Goal: Book appointment/travel/reservation

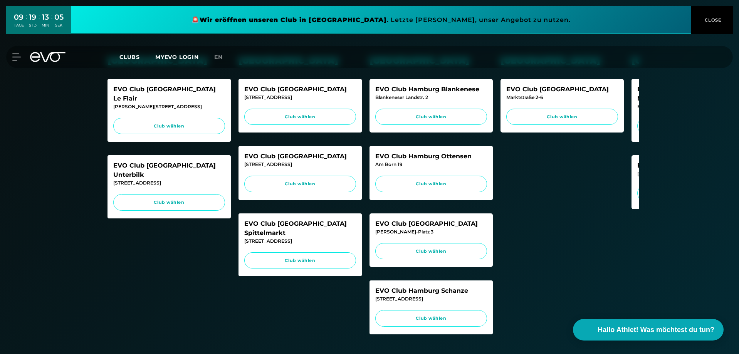
scroll to position [154, 0]
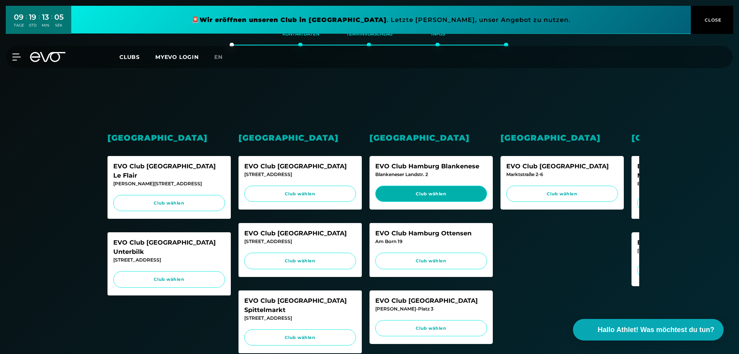
click at [434, 197] on span "Club wählen" at bounding box center [431, 194] width 97 height 7
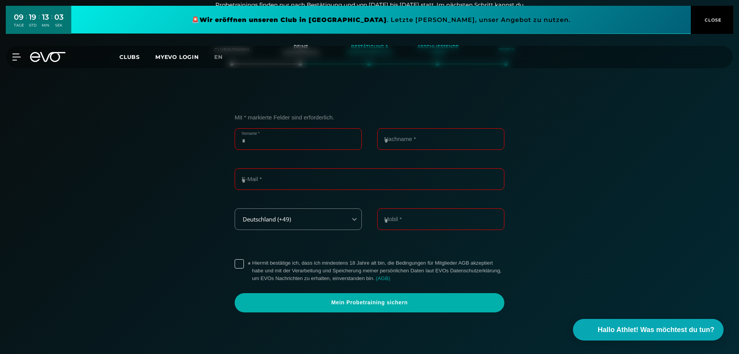
click at [302, 130] on input "Vorname *" at bounding box center [298, 139] width 127 height 22
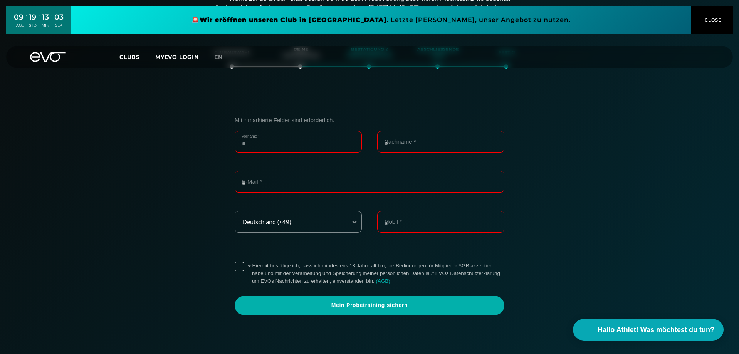
click at [300, 141] on input "Vorname *" at bounding box center [298, 142] width 127 height 22
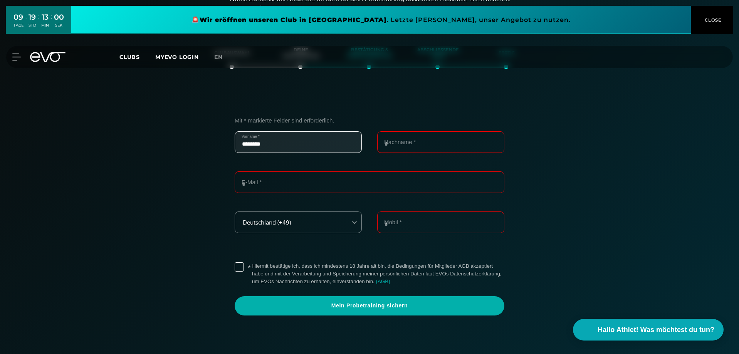
type input "********"
type input "******"
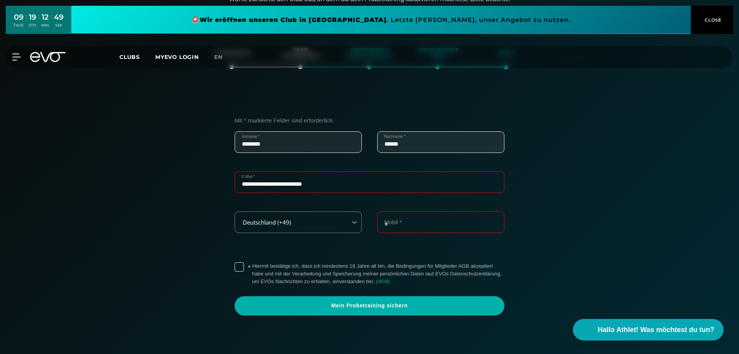
type input "**********"
click at [288, 265] on label "* Hiermit bestätige ich, dass ich mindestens 18 Jahre alt bin, die Bedingungen …" at bounding box center [378, 273] width 252 height 23
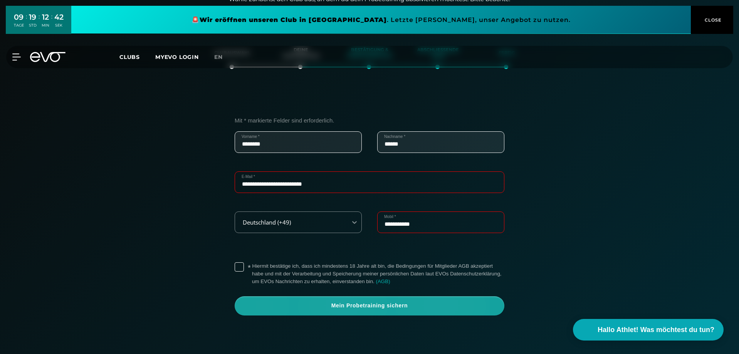
click at [305, 299] on span "Mein Probetraining sichern" at bounding box center [370, 305] width 270 height 19
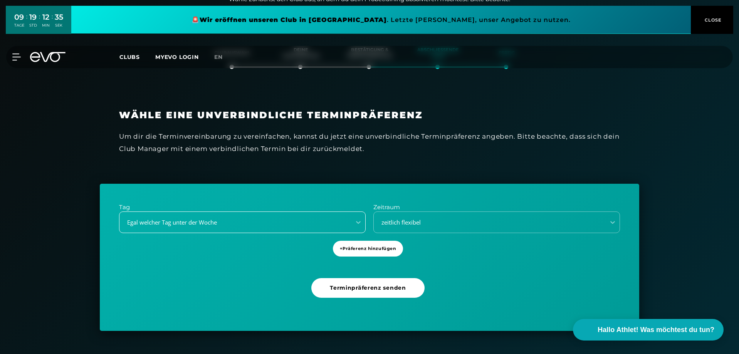
click at [292, 224] on div "Egal welcher Tag unter der Woche" at bounding box center [232, 222] width 225 height 9
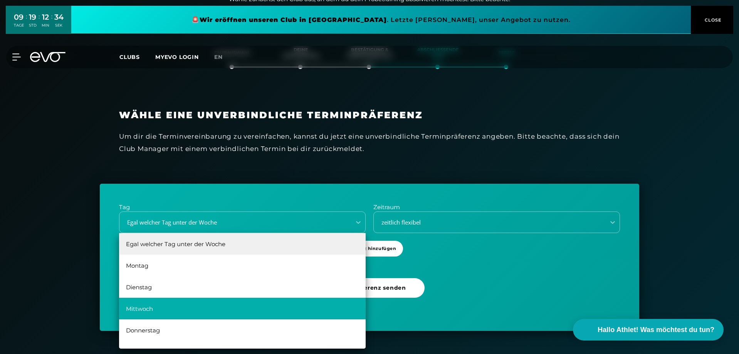
click at [224, 308] on div "Mittwoch" at bounding box center [242, 309] width 247 height 22
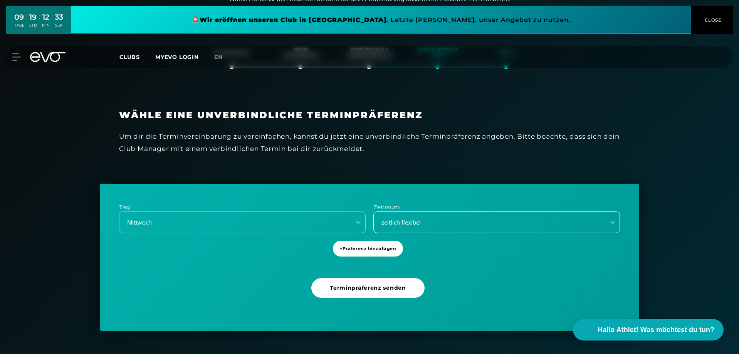
click at [470, 220] on div "zeitlich flexibel" at bounding box center [487, 222] width 225 height 9
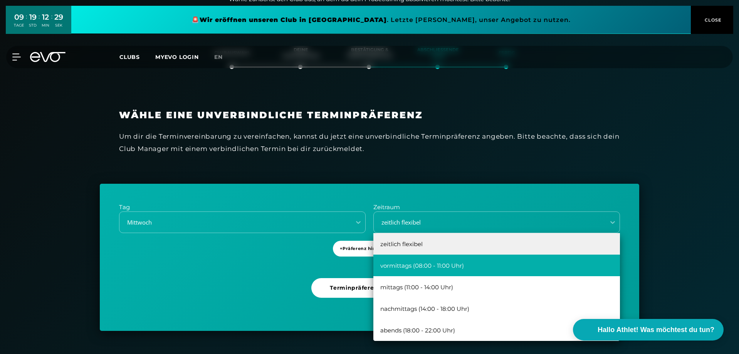
click at [457, 265] on div "vormittags (08:00 - 11:00 Uhr)" at bounding box center [496, 266] width 247 height 22
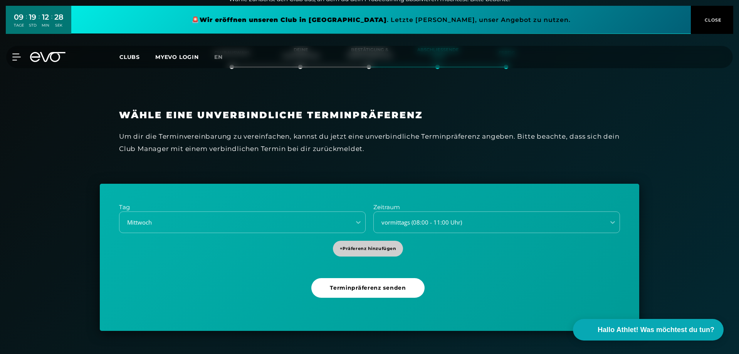
click at [366, 251] on span "+ Präferenz hinzufügen" at bounding box center [368, 248] width 57 height 7
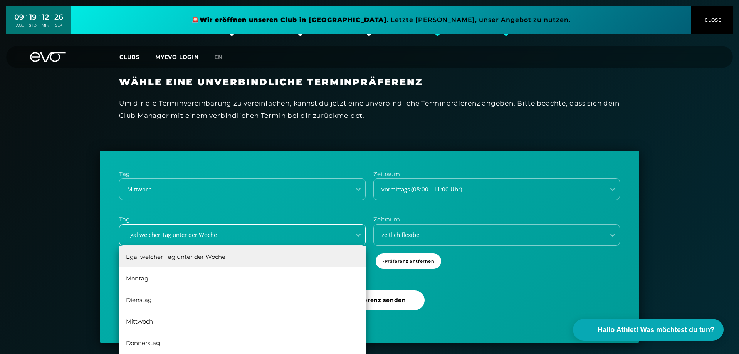
click at [339, 246] on div "6 results available. Use Up and Down to choose options, press Enter to select t…" at bounding box center [242, 235] width 247 height 22
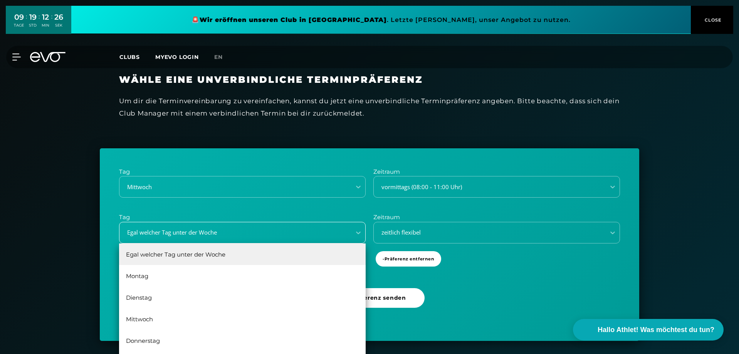
scroll to position [173, 0]
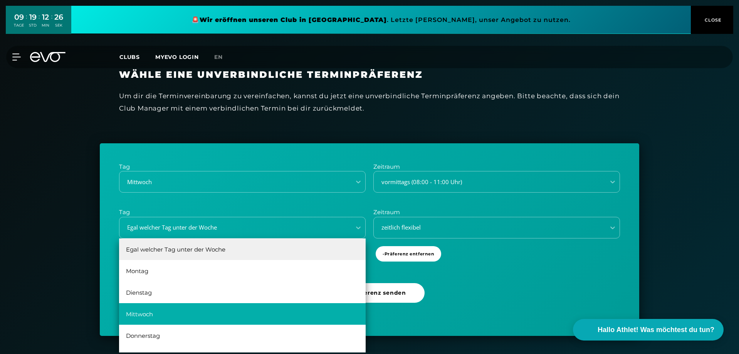
click at [243, 306] on div "Mittwoch" at bounding box center [242, 314] width 247 height 22
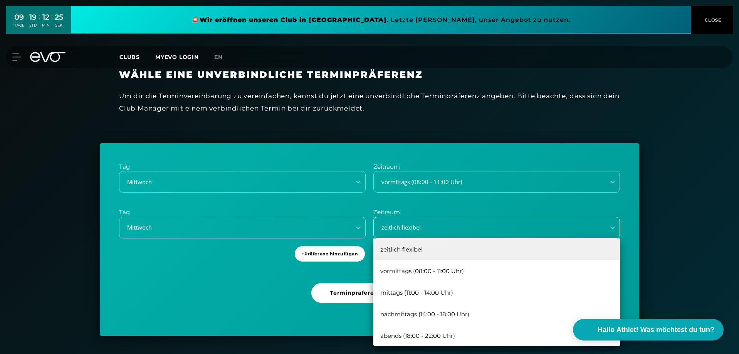
click at [463, 225] on div "zeitlich flexibel" at bounding box center [487, 227] width 225 height 9
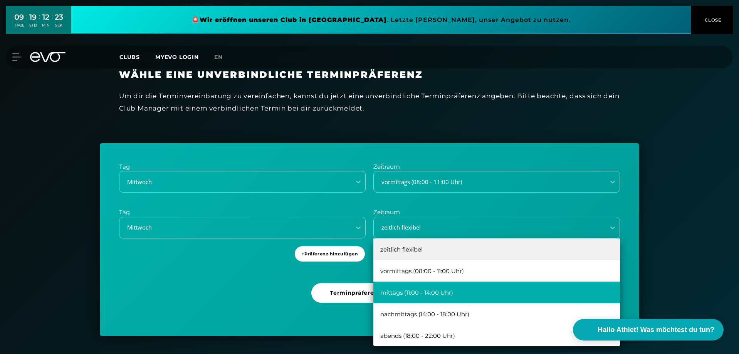
click at [486, 300] on div "mittags (11:00 - 14:00 Uhr)" at bounding box center [496, 293] width 247 height 22
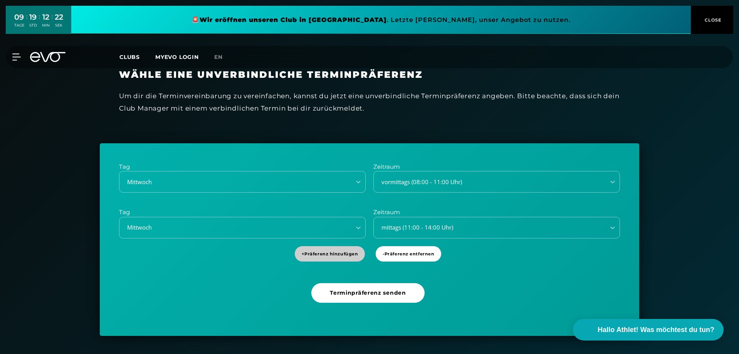
click at [350, 258] on span "+ Präferenz hinzufügen" at bounding box center [330, 254] width 71 height 16
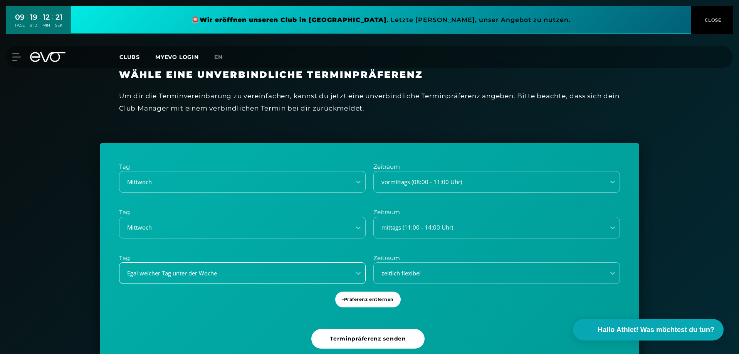
click at [329, 269] on div "Egal welcher Tag unter der Woche" at bounding box center [242, 273] width 247 height 22
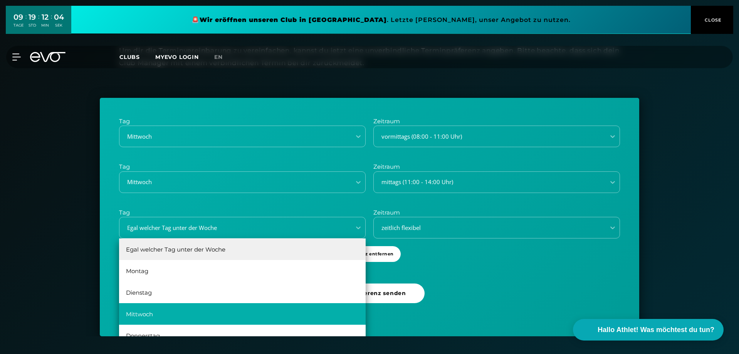
scroll to position [14, 0]
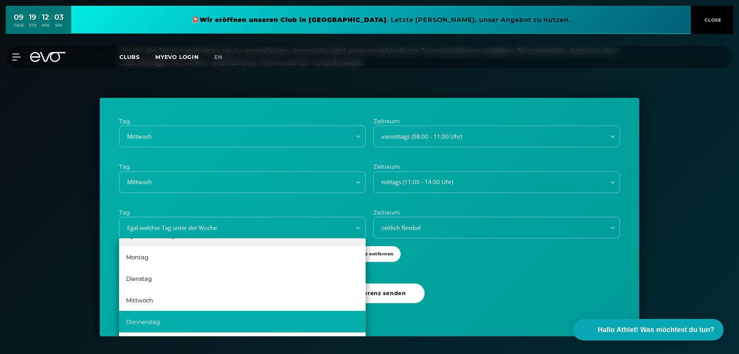
click at [267, 315] on div "Donnerstag" at bounding box center [242, 322] width 247 height 22
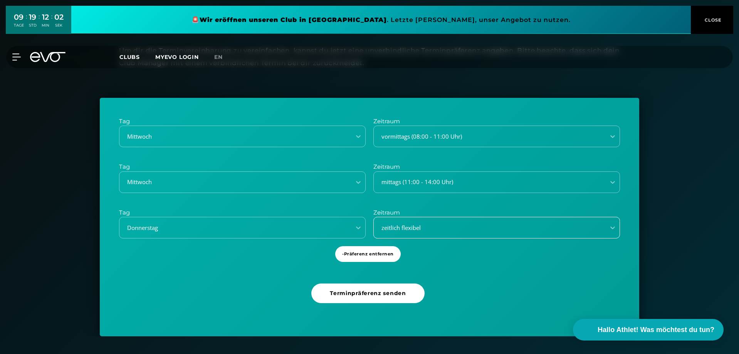
click at [466, 227] on div "zeitlich flexibel" at bounding box center [487, 228] width 225 height 9
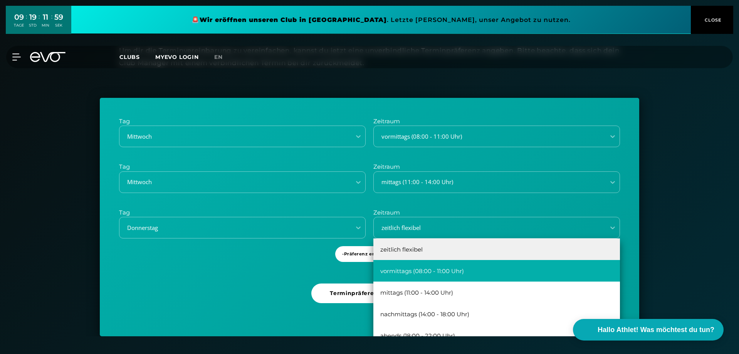
click at [440, 276] on div "vormittags (08:00 - 11:00 Uhr)" at bounding box center [496, 271] width 247 height 22
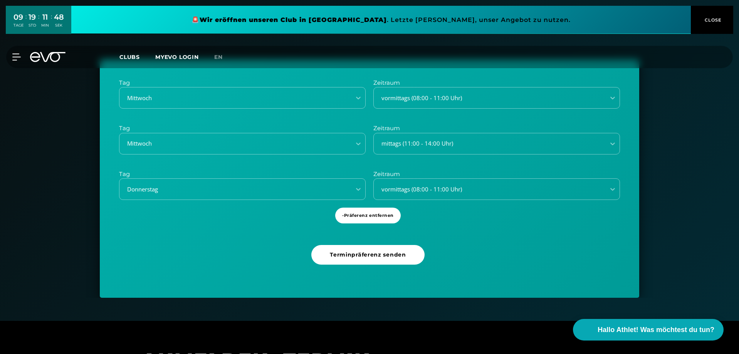
scroll to position [218, 0]
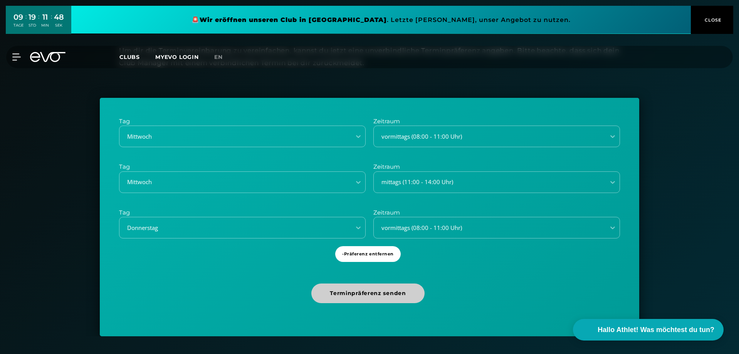
click at [380, 298] on span "Terminpräferenz senden" at bounding box center [367, 294] width 113 height 20
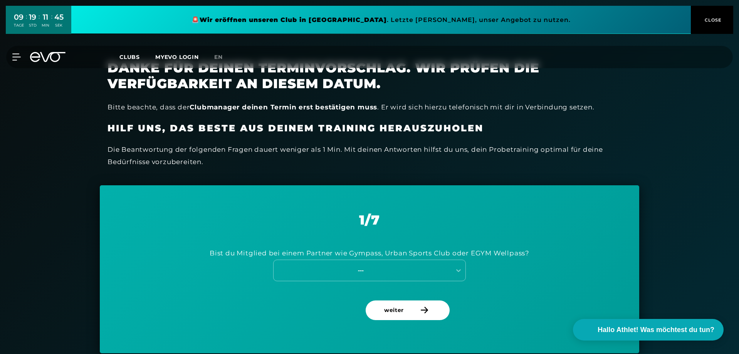
scroll to position [170, 0]
click at [399, 276] on div "---" at bounding box center [369, 270] width 193 height 22
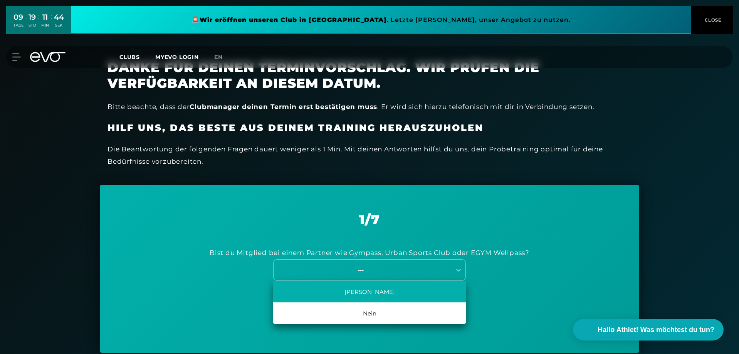
click at [395, 286] on div "[PERSON_NAME]" at bounding box center [369, 292] width 193 height 22
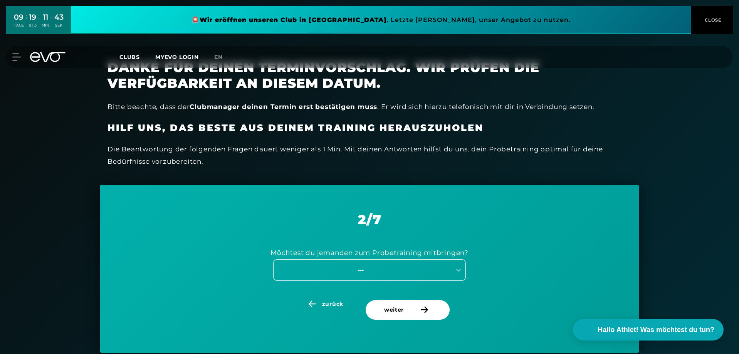
click at [394, 272] on div "---" at bounding box center [360, 270] width 173 height 9
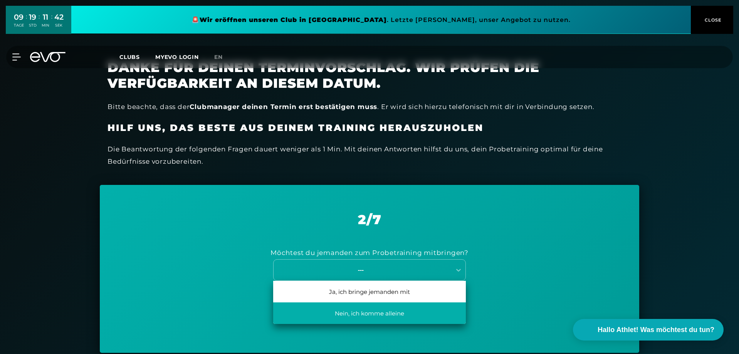
click at [382, 313] on div "Nein, ich komme alleine" at bounding box center [369, 314] width 193 height 22
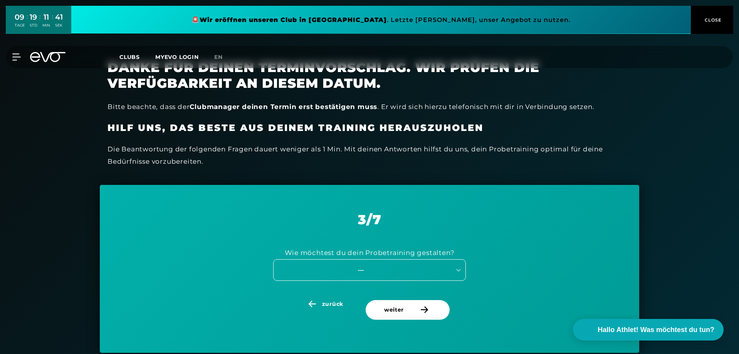
click at [413, 270] on div "---" at bounding box center [360, 270] width 173 height 9
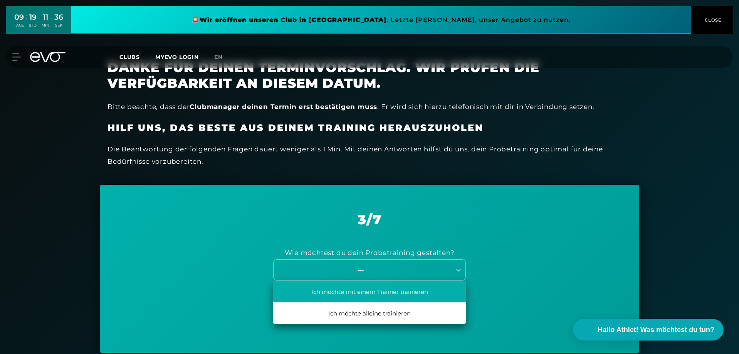
click at [408, 291] on div "Ich möchte mit einem Trainier trainieren" at bounding box center [369, 292] width 193 height 22
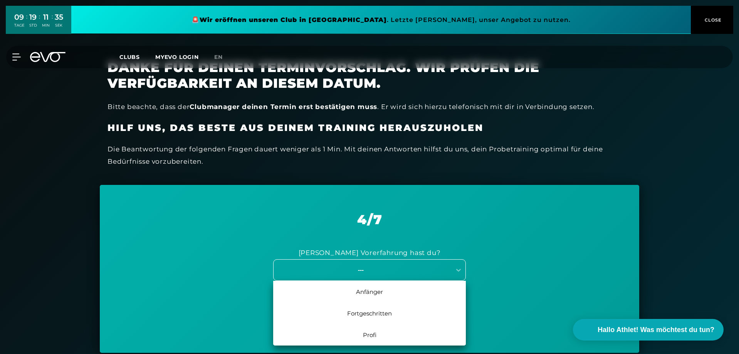
click at [409, 276] on div "---" at bounding box center [369, 270] width 193 height 22
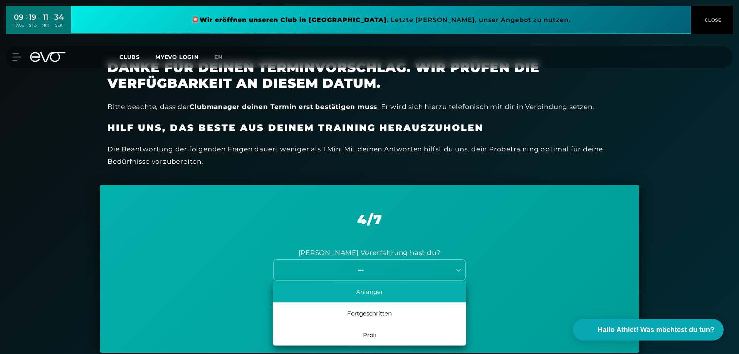
click at [402, 292] on div "Anfänger" at bounding box center [369, 292] width 193 height 22
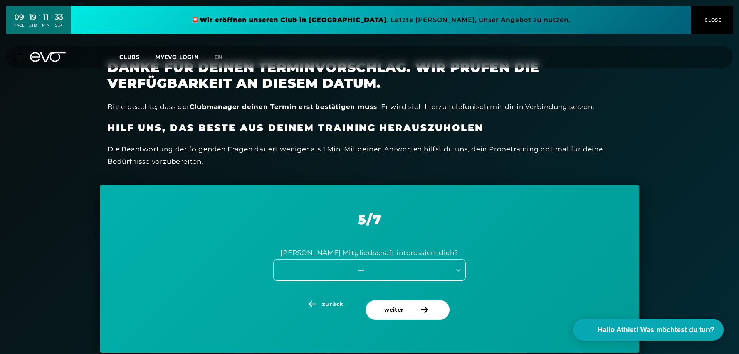
click at [408, 274] on div "---" at bounding box center [363, 270] width 178 height 10
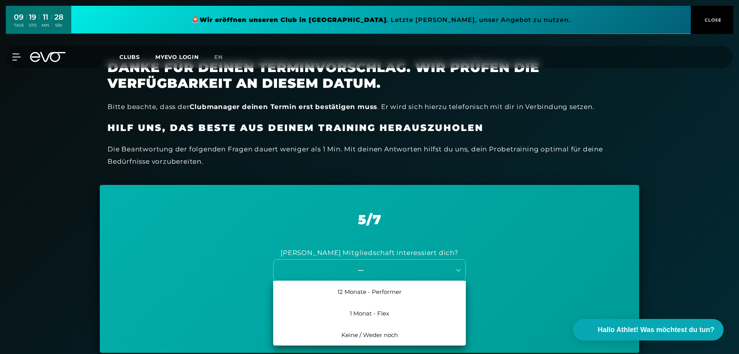
scroll to position [209, 0]
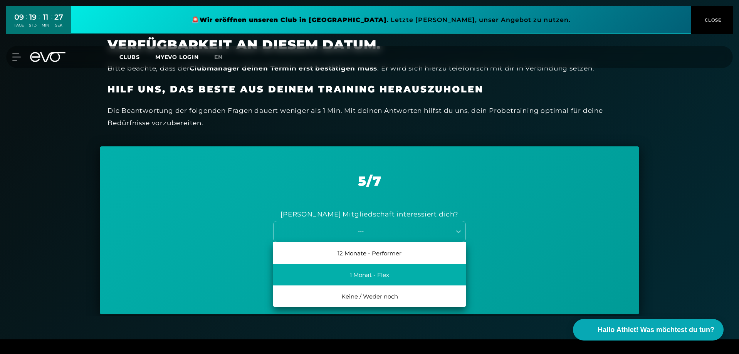
click at [430, 281] on div "1 Monat - Flex" at bounding box center [369, 275] width 193 height 22
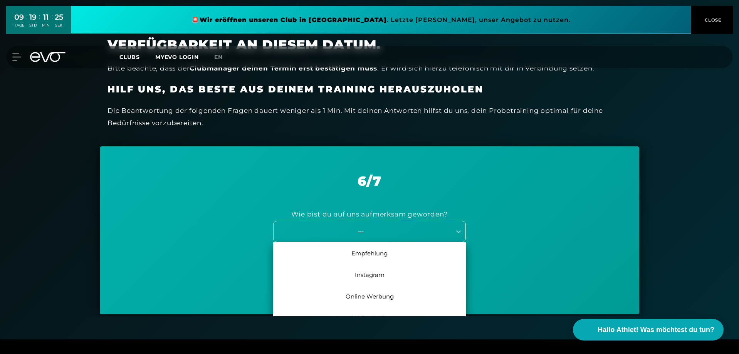
click at [408, 241] on div "7 results available. Use Up and Down to choose options, press Enter to select t…" at bounding box center [369, 232] width 193 height 22
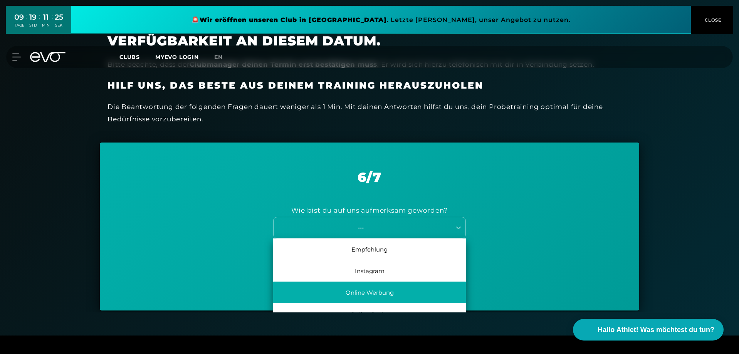
scroll to position [35, 0]
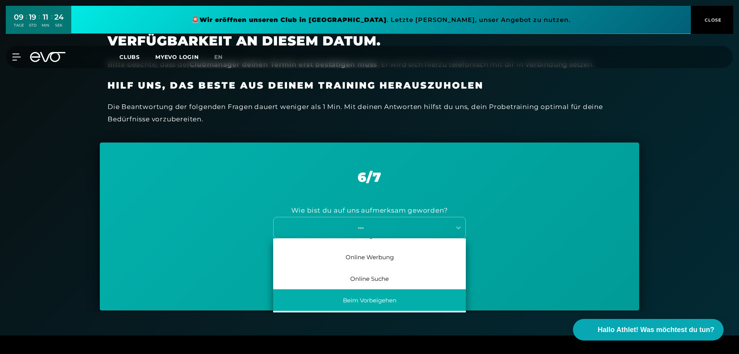
click at [406, 292] on div "Beim Vorbeigehen" at bounding box center [369, 300] width 193 height 22
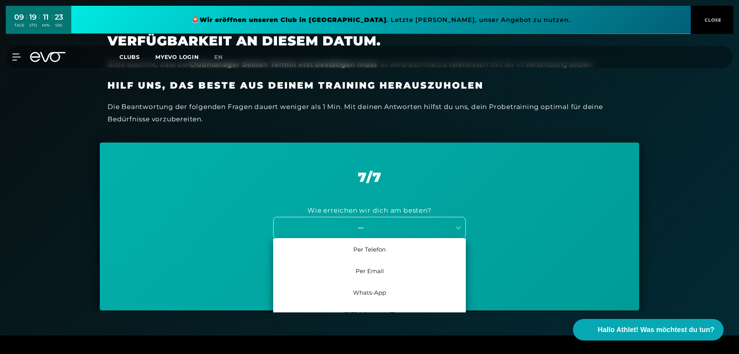
click at [413, 229] on div "---" at bounding box center [360, 227] width 173 height 9
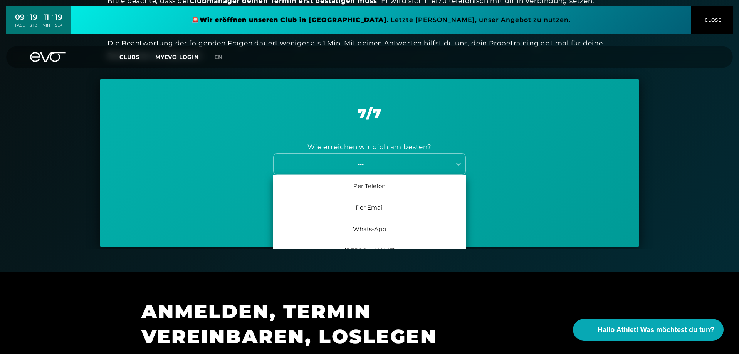
scroll to position [290, 0]
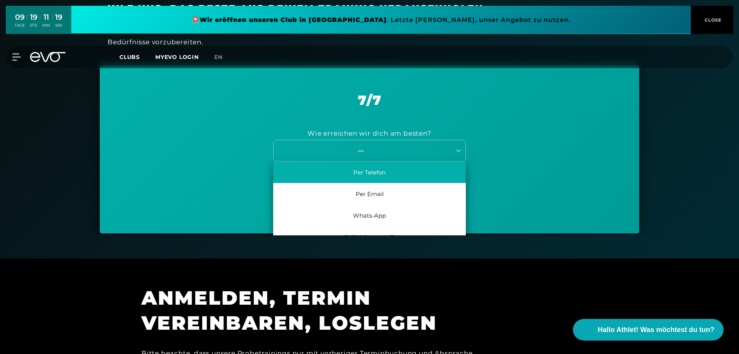
drag, startPoint x: 405, startPoint y: 216, endPoint x: 418, endPoint y: 163, distance: 54.6
click at [418, 163] on div "Per Telefon Per Email Whats-App Keine Präferenz" at bounding box center [369, 204] width 193 height 86
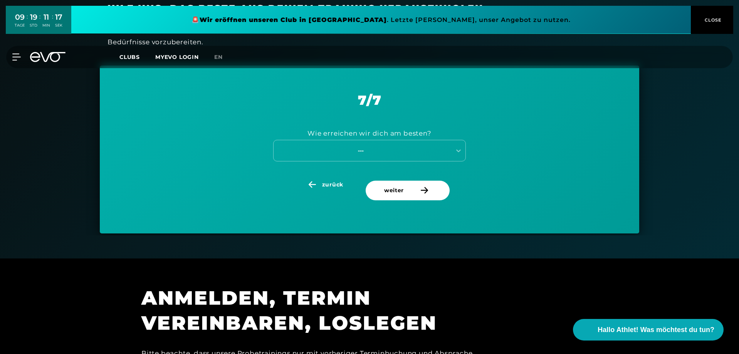
click at [515, 158] on div "Wie erreichen wir dich am besten? ---" at bounding box center [369, 144] width 501 height 72
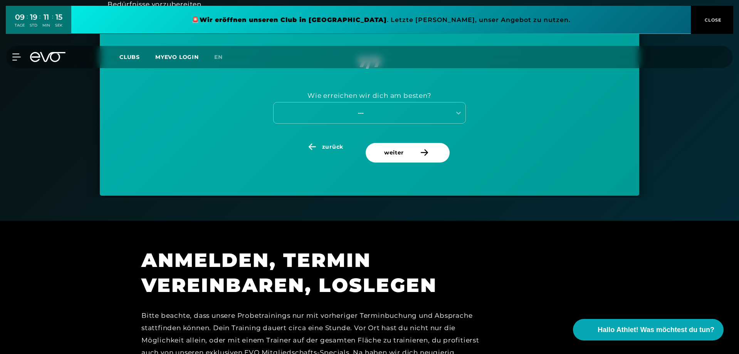
scroll to position [310, 0]
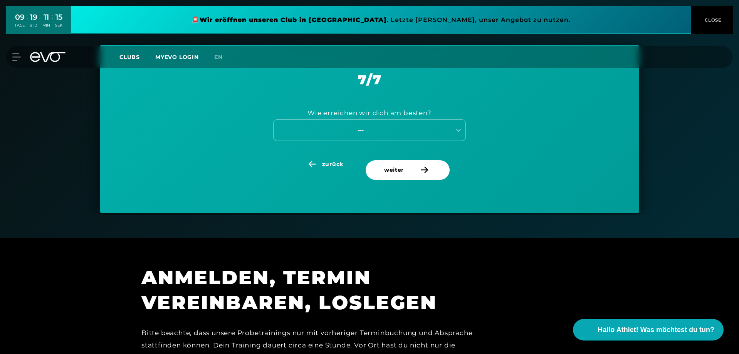
drag, startPoint x: 509, startPoint y: 187, endPoint x: 506, endPoint y: 153, distance: 34.1
click at [435, 135] on div "---" at bounding box center [363, 130] width 178 height 10
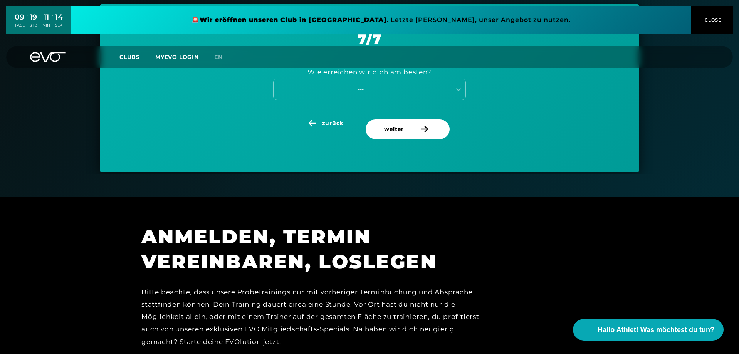
drag, startPoint x: 392, startPoint y: 187, endPoint x: 414, endPoint y: 165, distance: 30.5
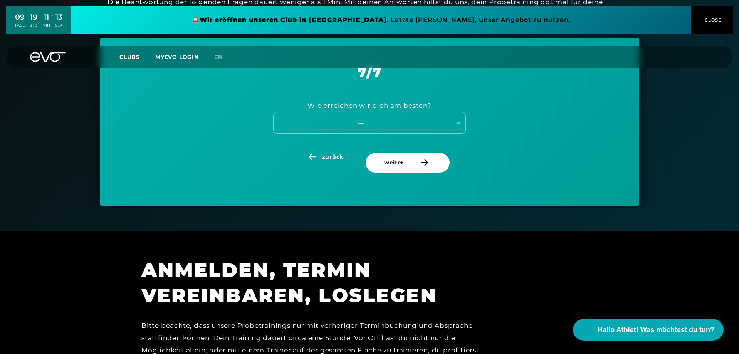
scroll to position [313, 0]
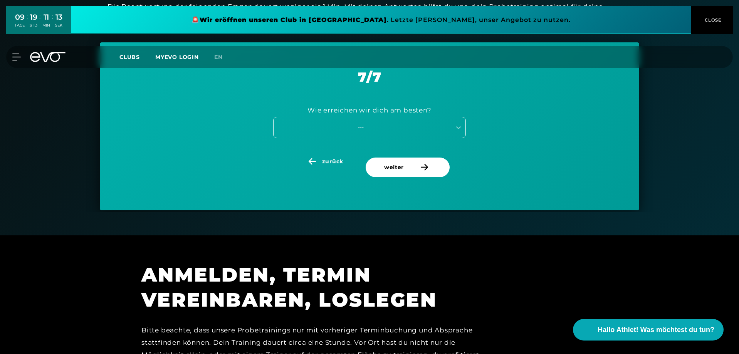
click at [411, 136] on div "---" at bounding box center [369, 128] width 193 height 22
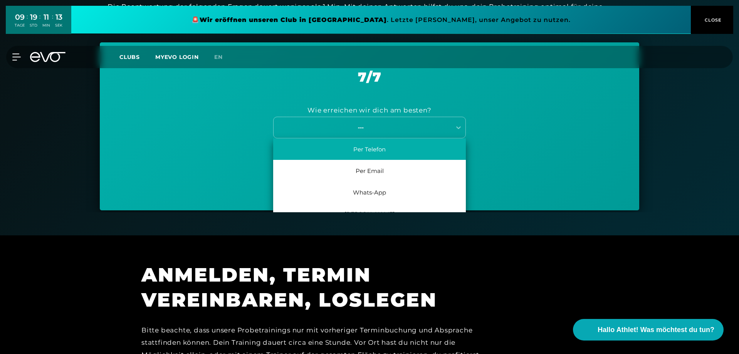
click at [406, 146] on div "Per Telefon" at bounding box center [369, 149] width 193 height 22
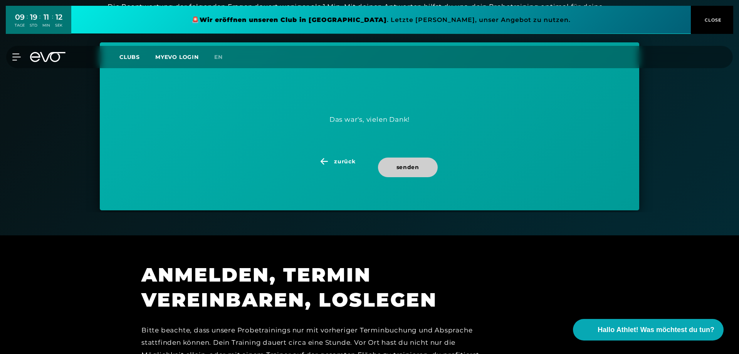
click at [415, 168] on span "senden" at bounding box center [408, 167] width 23 height 8
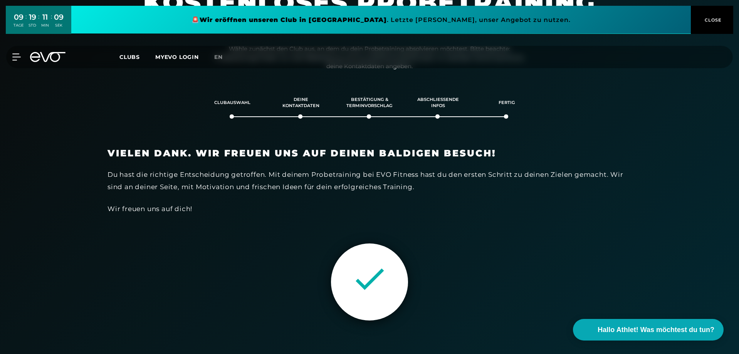
scroll to position [81, 0]
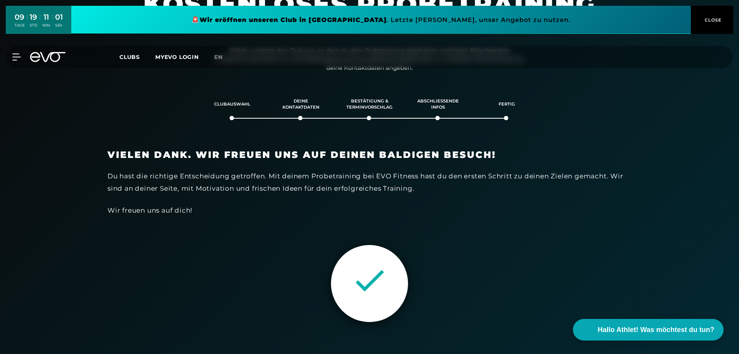
click at [720, 21] on span "CLOSE" at bounding box center [712, 20] width 19 height 7
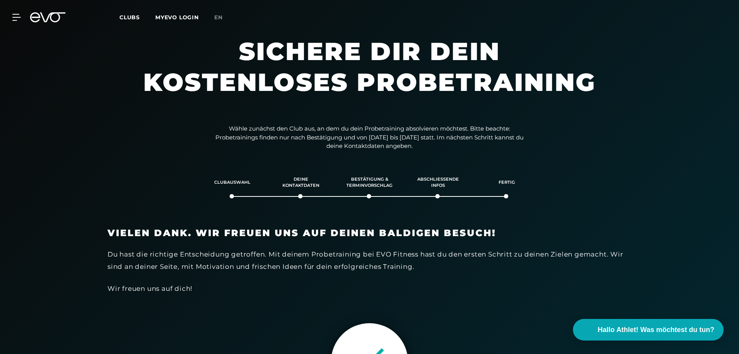
scroll to position [0, 0]
